Goal: Information Seeking & Learning: Find specific fact

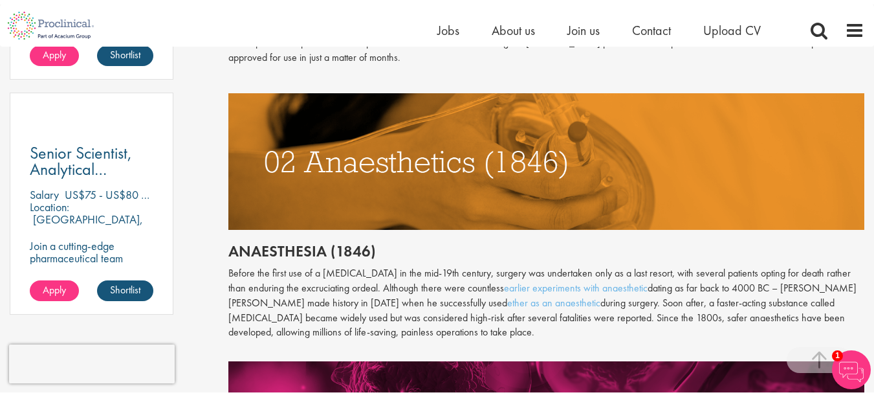
scroll to position [925, 0]
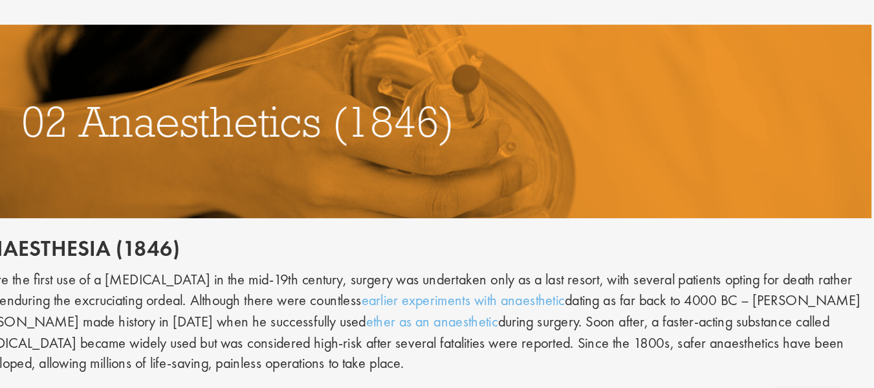
click at [797, 269] on p "Before the first use of a [MEDICAL_DATA] in the mid-19th century, surgery was u…" at bounding box center [546, 298] width 636 height 74
click at [826, 268] on p "Before the first use of a [MEDICAL_DATA] in the mid-19th century, surgery was u…" at bounding box center [546, 298] width 636 height 74
click at [792, 269] on p "Before the first use of a [MEDICAL_DATA] in the mid-19th century, surgery was u…" at bounding box center [546, 298] width 636 height 74
click at [796, 272] on p "Before the first use of a [MEDICAL_DATA] in the mid-19th century, surgery was u…" at bounding box center [546, 298] width 636 height 74
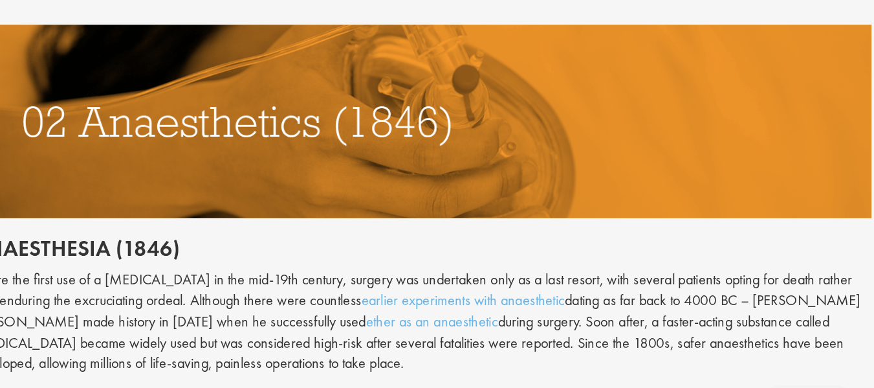
click at [795, 269] on p "Before the first use of a [MEDICAL_DATA] in the mid-19th century, surgery was u…" at bounding box center [546, 298] width 636 height 74
click at [792, 267] on p "Before the first use of a [MEDICAL_DATA] in the mid-19th century, surgery was u…" at bounding box center [546, 298] width 636 height 74
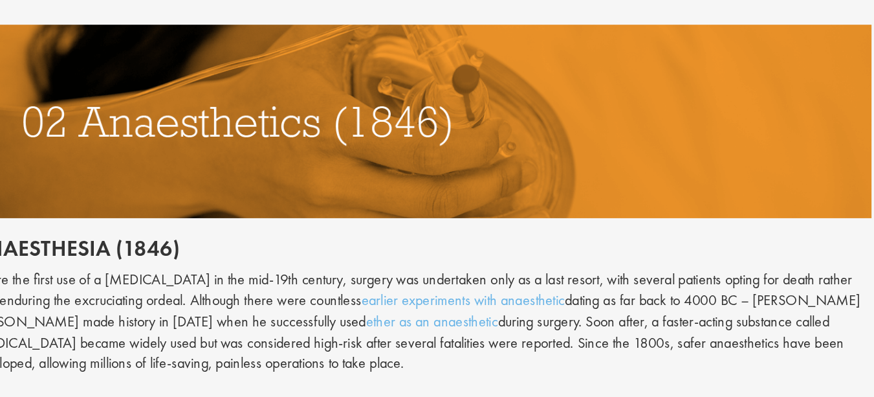
click at [791, 270] on p "Before the first use of a [MEDICAL_DATA] in the mid-19th century, surgery was u…" at bounding box center [546, 298] width 636 height 74
click at [796, 272] on p "Before the first use of a [MEDICAL_DATA] in the mid-19th century, surgery was u…" at bounding box center [546, 298] width 636 height 74
click at [791, 269] on p "Before the first use of a [MEDICAL_DATA] in the mid-19th century, surgery was u…" at bounding box center [546, 298] width 636 height 74
click at [791, 270] on p "Before the first use of a [MEDICAL_DATA] in the mid-19th century, surgery was u…" at bounding box center [546, 298] width 636 height 74
click at [796, 269] on p "Before the first use of a [MEDICAL_DATA] in the mid-19th century, surgery was u…" at bounding box center [546, 298] width 636 height 74
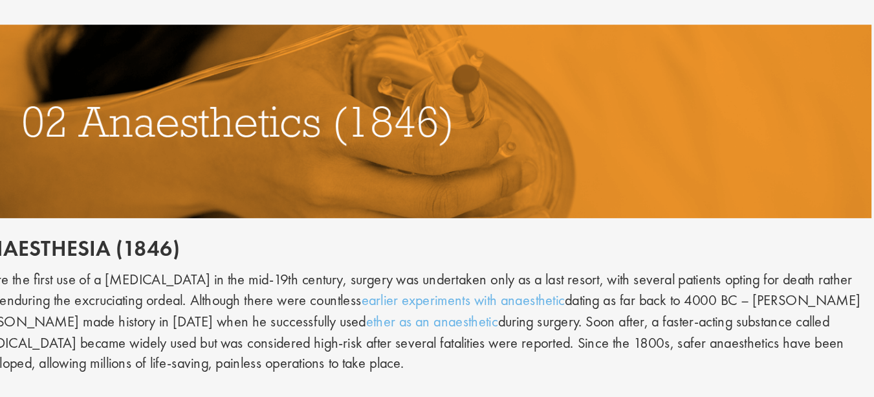
click at [798, 266] on p "Before the first use of a [MEDICAL_DATA] in the mid-19th century, surgery was u…" at bounding box center [546, 298] width 636 height 74
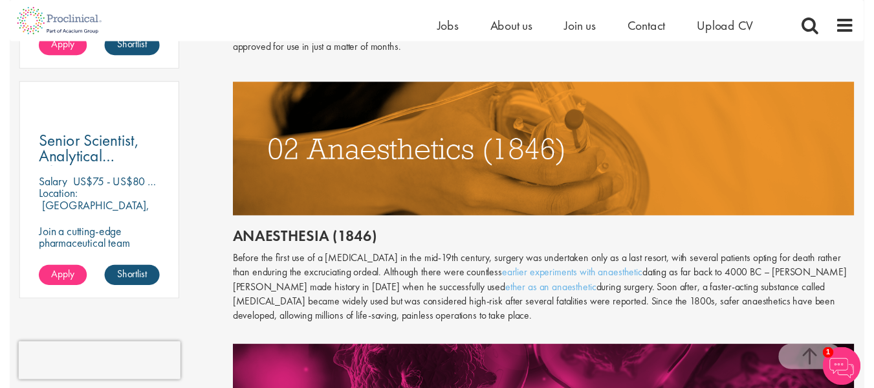
scroll to position [930, 0]
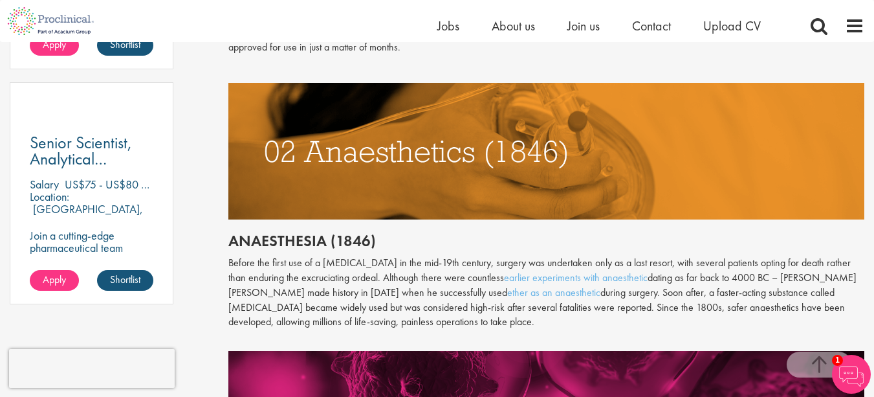
click at [793, 270] on p "Before the first use of a [MEDICAL_DATA] in the mid-19th century, surgery was u…" at bounding box center [546, 293] width 636 height 74
click at [797, 267] on p "Before the first use of a [MEDICAL_DATA] in the mid-19th century, surgery was u…" at bounding box center [546, 293] width 636 height 74
copy p "[PERSON_NAME] [PERSON_NAME]"
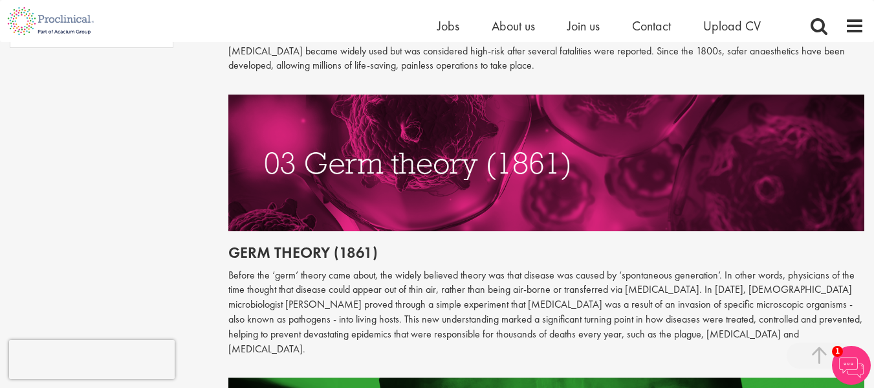
scroll to position [1191, 0]
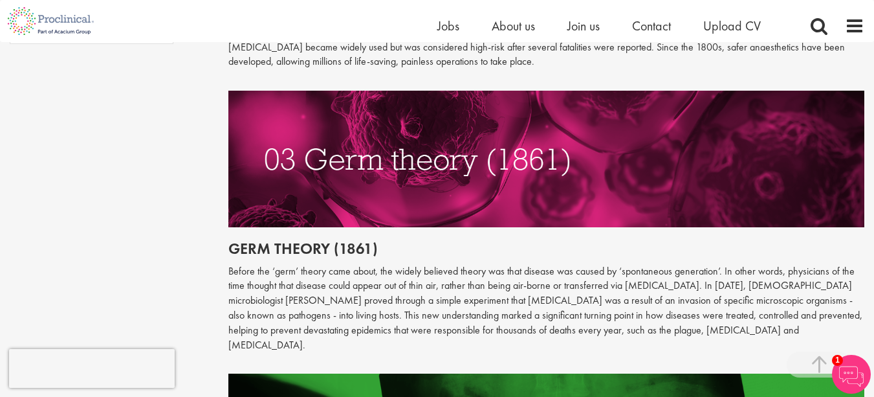
click at [565, 91] on img at bounding box center [546, 159] width 636 height 137
click at [833, 112] on img at bounding box center [546, 159] width 636 height 137
